Goal: Navigation & Orientation: Understand site structure

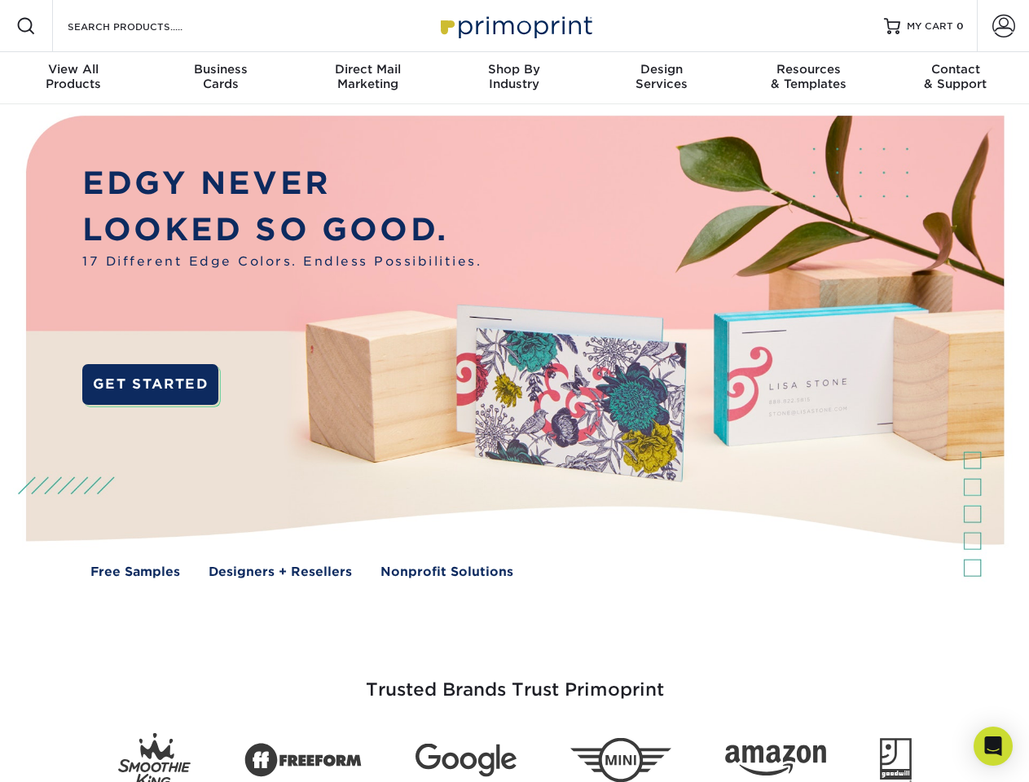
click at [514, 391] on img at bounding box center [514, 358] width 1018 height 509
click at [26, 26] on span at bounding box center [26, 26] width 20 height 20
click at [1002, 26] on span at bounding box center [1003, 26] width 23 height 23
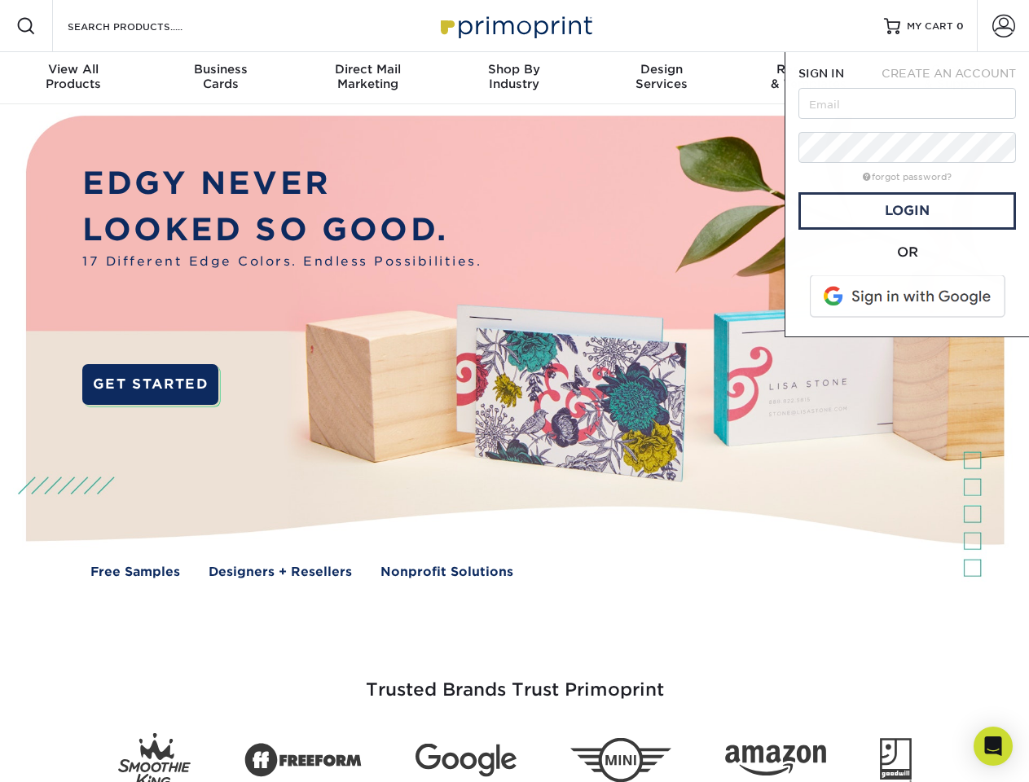
click at [73, 78] on div "View All Products" at bounding box center [73, 76] width 147 height 29
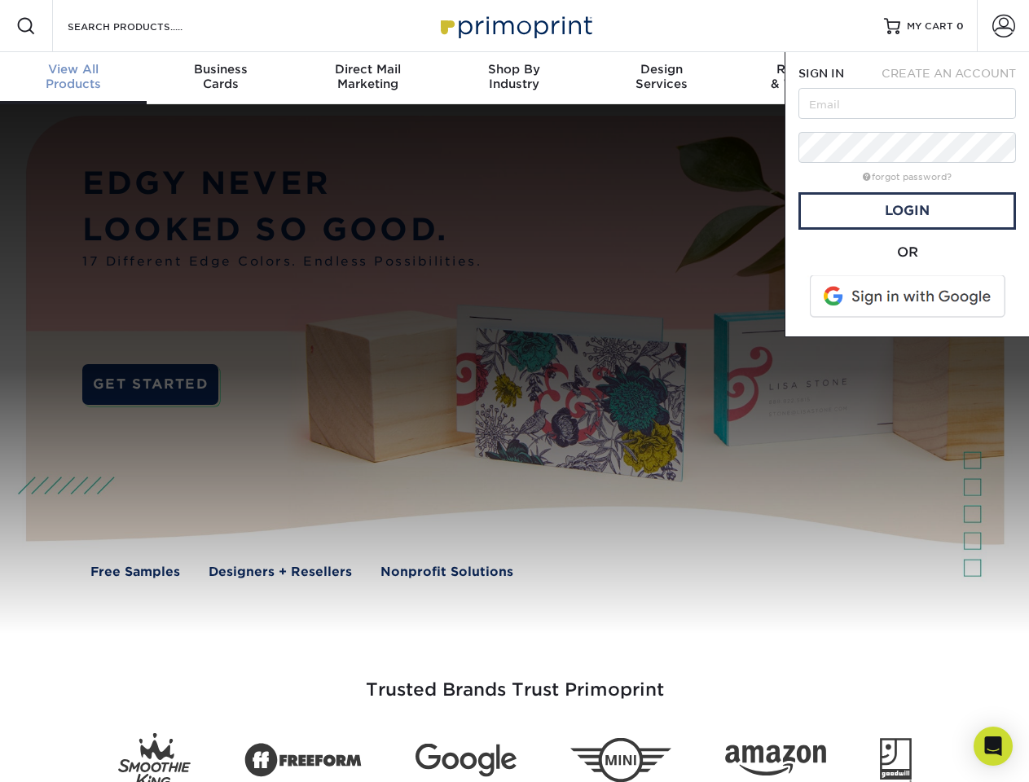
click at [220, 78] on div "Business Cards" at bounding box center [220, 76] width 147 height 29
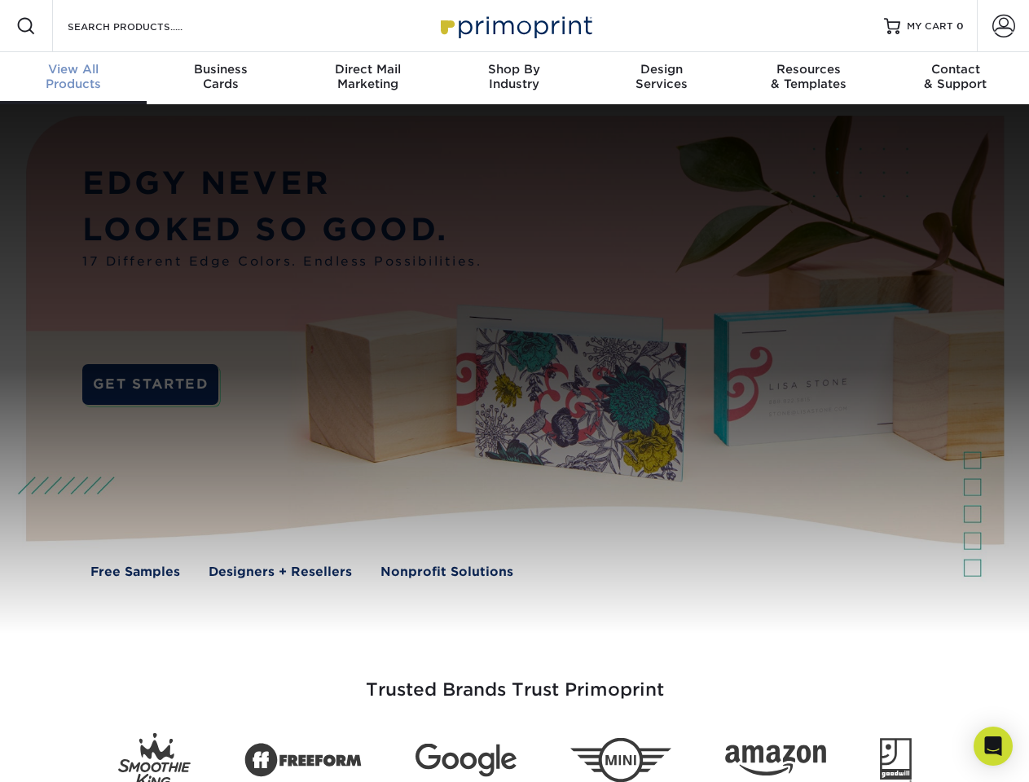
click at [367, 78] on div "Direct Mail Marketing" at bounding box center [367, 76] width 147 height 29
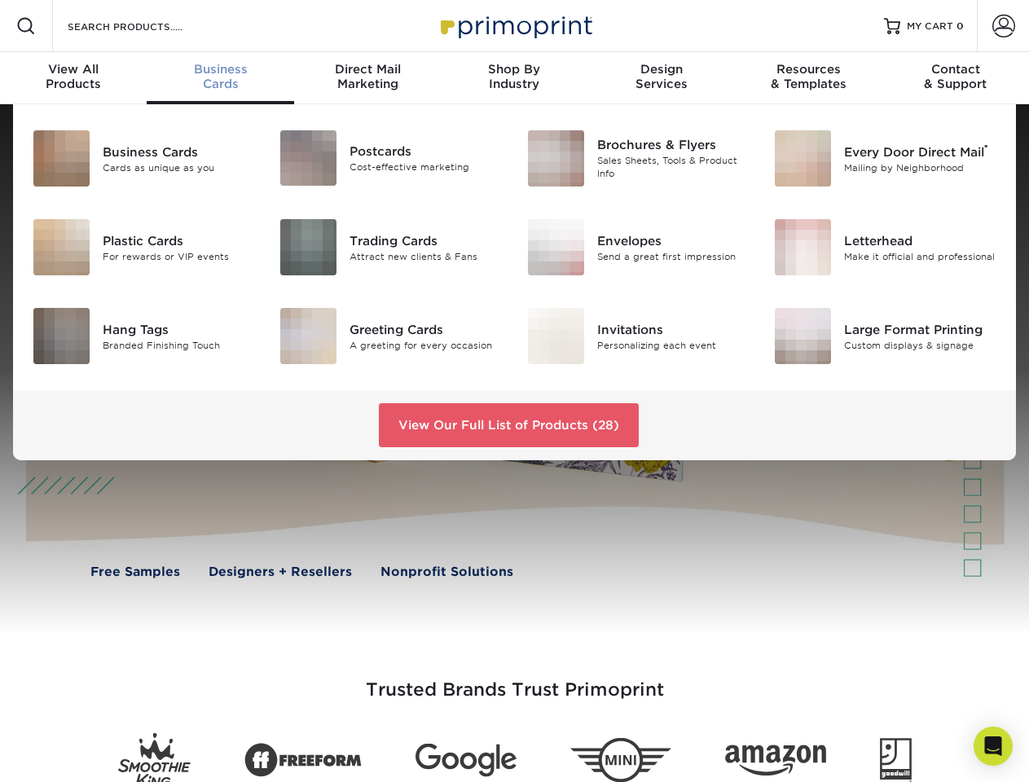
click at [514, 78] on div "Shop By Industry" at bounding box center [514, 76] width 147 height 29
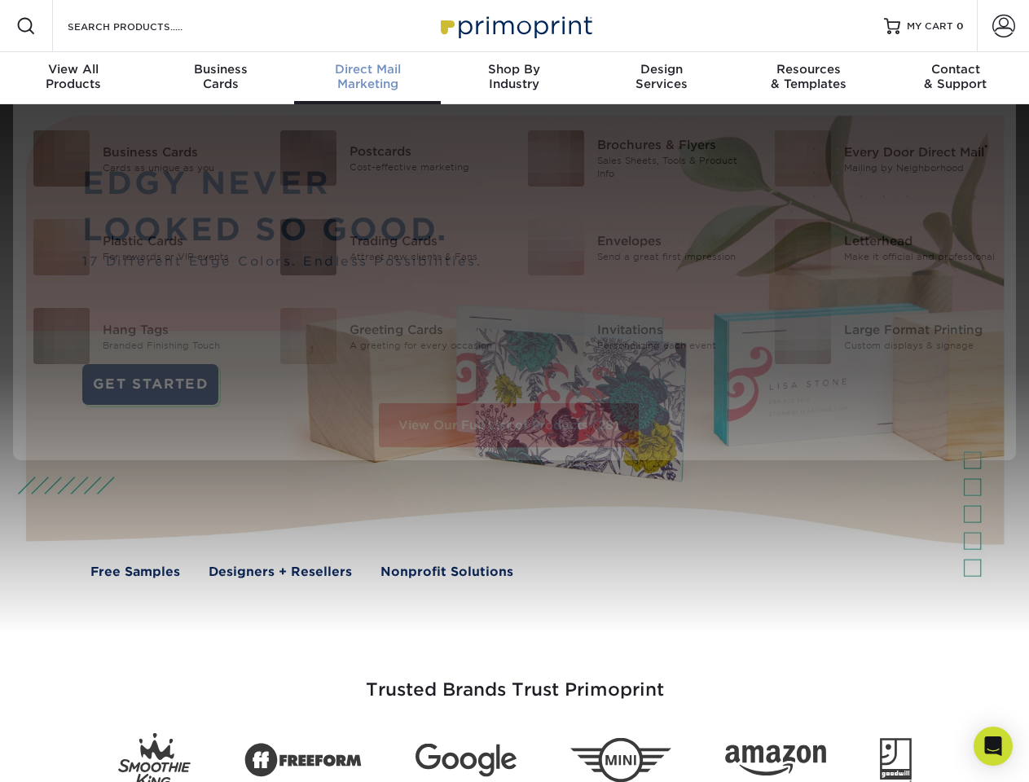
click at [661, 78] on div "Design Services" at bounding box center [661, 76] width 147 height 29
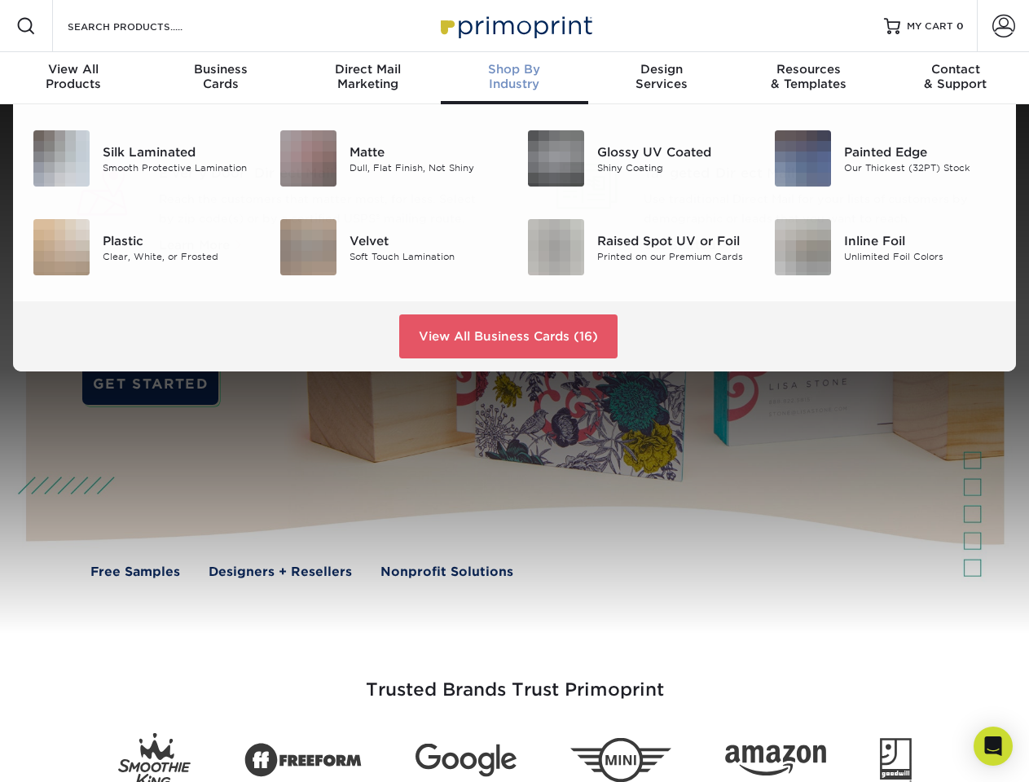
click at [808, 78] on div "Resources & Templates" at bounding box center [808, 76] width 147 height 29
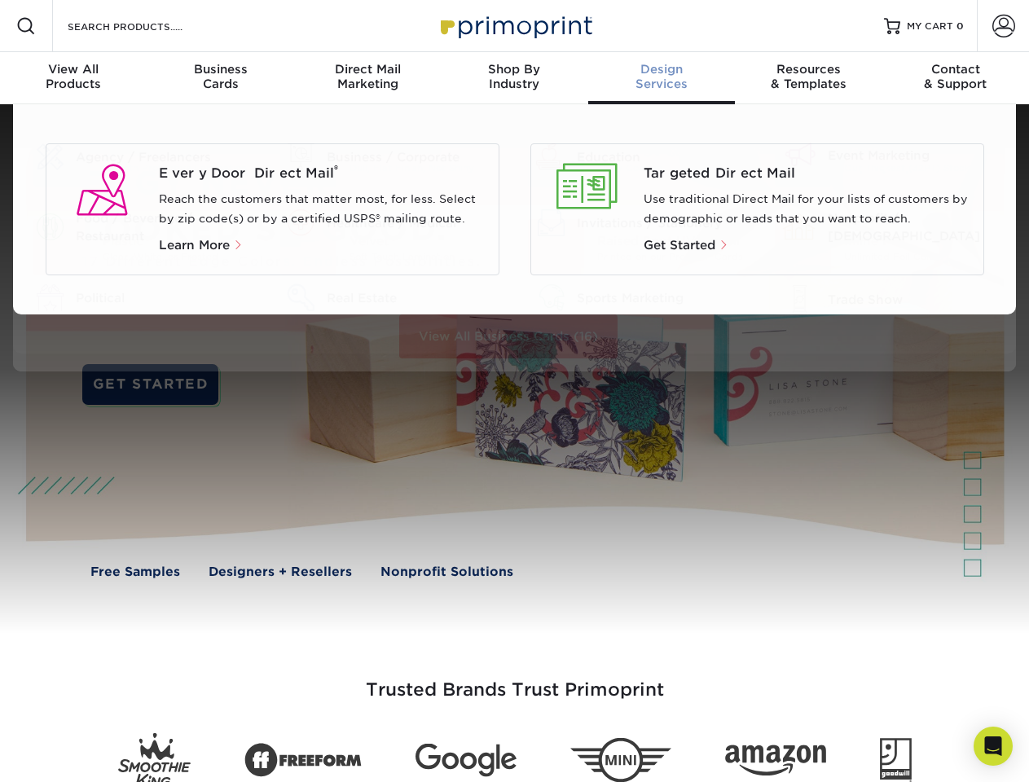
click at [955, 78] on div "Contact & Support" at bounding box center [955, 76] width 147 height 29
